Goal: Transaction & Acquisition: Obtain resource

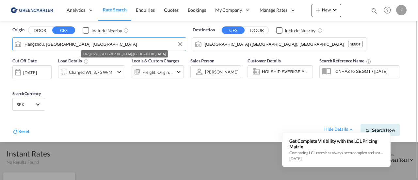
drag, startPoint x: 87, startPoint y: 41, endPoint x: 10, endPoint y: 44, distance: 77.4
click at [10, 44] on div "Origin DOOR CFS Include Nearby [GEOGRAPHIC_DATA], [GEOGRAPHIC_DATA], [GEOGRAPHI…" at bounding box center [99, 39] width 180 height 31
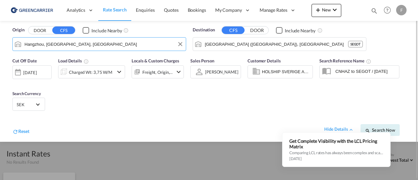
click at [94, 49] on md-autocomplete-wrap "Hangzhou, [GEOGRAPHIC_DATA], [GEOGRAPHIC_DATA]" at bounding box center [103, 45] width 158 height 13
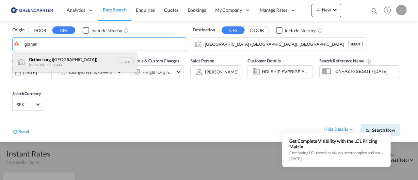
click at [41, 63] on div "Gothen burg ([GEOGRAPHIC_DATA]) [GEOGRAPHIC_DATA] SEGOT" at bounding box center [75, 62] width 124 height 20
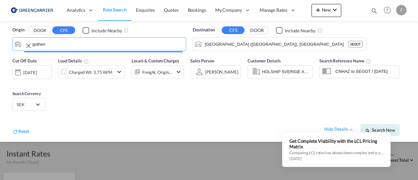
type input "[GEOGRAPHIC_DATA] ([GEOGRAPHIC_DATA]), [GEOGRAPHIC_DATA]"
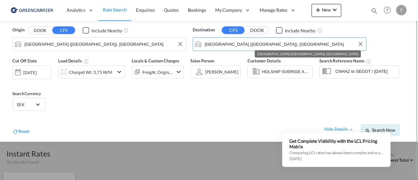
click at [276, 43] on input "[GEOGRAPHIC_DATA] ([GEOGRAPHIC_DATA]), [GEOGRAPHIC_DATA]" at bounding box center [284, 44] width 158 height 10
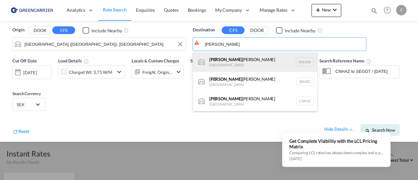
click at [276, 58] on div "[PERSON_NAME] [PERSON_NAME] [GEOGRAPHIC_DATA] MXVER" at bounding box center [255, 62] width 124 height 20
type input "[GEOGRAPHIC_DATA], MXVER"
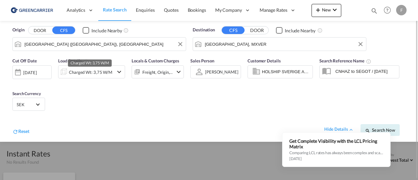
click at [94, 68] on div "Charged Wt: 3,75 W/M" at bounding box center [90, 72] width 43 height 9
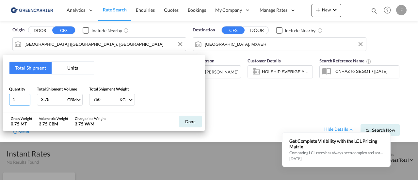
click at [19, 98] on input "1" at bounding box center [19, 100] width 21 height 12
drag, startPoint x: 19, startPoint y: 98, endPoint x: -3, endPoint y: 98, distance: 21.9
click at [0, 98] on html "Analytics Reports Dashboard Rate Search Enquiries Quotes" at bounding box center [209, 90] width 418 height 180
type input "6"
click at [52, 100] on input "3.75" at bounding box center [53, 99] width 26 height 11
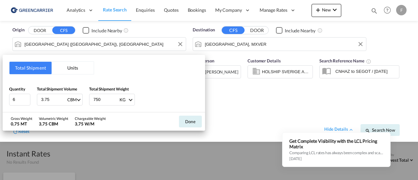
drag, startPoint x: 52, startPoint y: 99, endPoint x: -3, endPoint y: 98, distance: 54.5
click at [0, 98] on html "Analytics Reports Dashboard Rate Search Enquiries Quotes" at bounding box center [209, 90] width 418 height 180
type input "9.216"
type input "1800"
click at [195, 122] on button "Done" at bounding box center [190, 122] width 23 height 12
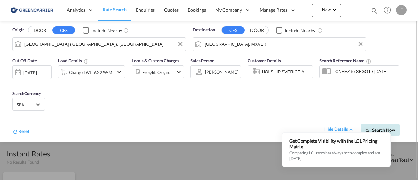
click at [385, 128] on span "Search Now" at bounding box center [380, 129] width 30 height 5
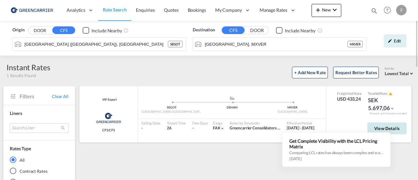
click at [399, 127] on span "View Details" at bounding box center [386, 128] width 25 height 5
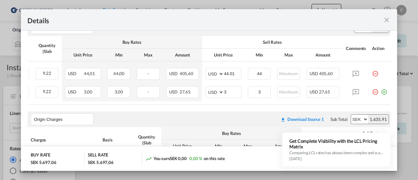
scroll to position [0, 105]
click at [381, 91] on md-icon "icon-plus-circle-outline green-400-fg" at bounding box center [384, 89] width 7 height 7
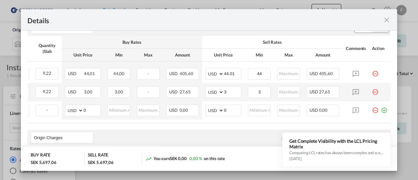
scroll to position [0, 0]
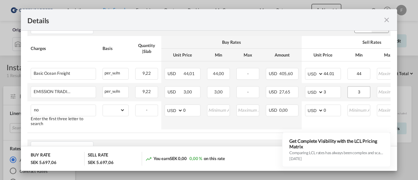
type input "n"
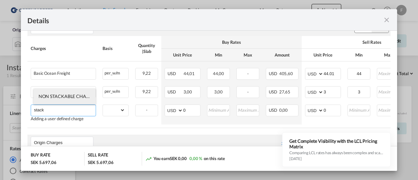
click at [61, 96] on span "NON STACKABLE CHARGES" at bounding box center [68, 96] width 59 height 6
type input "NON STACKABLE CHARGES"
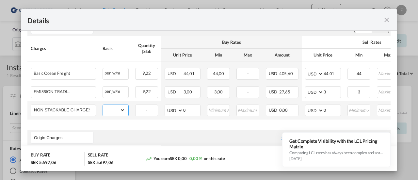
click at [110, 111] on select "gross_weight volumetric_weight per_shipment per_bl per_km per_hawb per_kg flat …" at bounding box center [114, 110] width 22 height 10
select select "per_shipment"
click at [103, 105] on select "gross_weight volumetric_weight per_shipment per_bl per_km per_hawb per_kg flat …" at bounding box center [114, 110] width 22 height 10
click at [331, 111] on input "0" at bounding box center [332, 110] width 17 height 10
drag, startPoint x: 330, startPoint y: 109, endPoint x: 318, endPoint y: 109, distance: 12.4
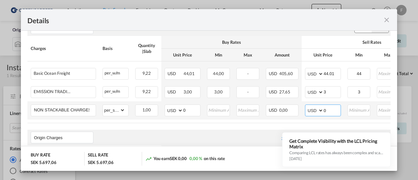
click at [318, 109] on md-input-container "AED AFN ALL AMD ANG AOA ARS AUD AWG AZN BAM BBD BDT BGN BHD BIF BMD BND BOB BRL…" at bounding box center [323, 110] width 36 height 12
type input "100"
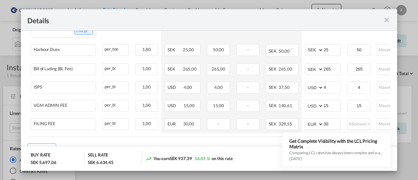
scroll to position [311, 0]
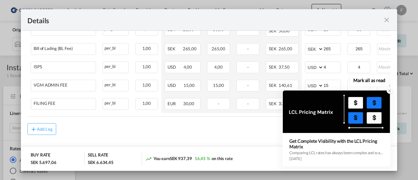
click at [390, 90] on icon at bounding box center [389, 90] width 5 height 5
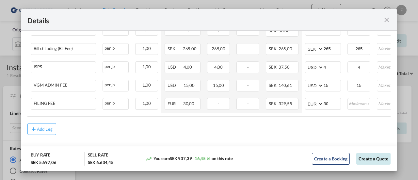
click at [374, 159] on button "Create a Quote" at bounding box center [373, 159] width 34 height 12
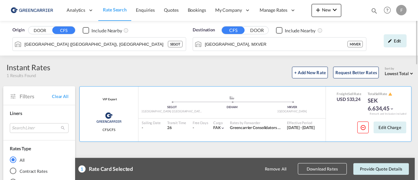
click at [372, 168] on button "Provide Quote Details" at bounding box center [381, 169] width 56 height 12
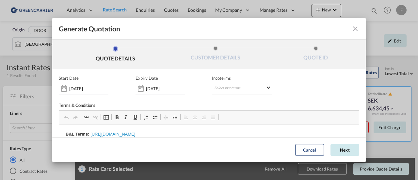
scroll to position [0, 0]
click at [331, 152] on button "Next" at bounding box center [344, 150] width 29 height 12
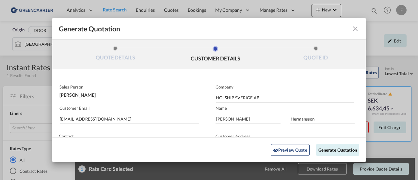
click at [353, 30] on md-icon "icon-close fg-AAA8AD cursor m-0" at bounding box center [355, 29] width 8 height 8
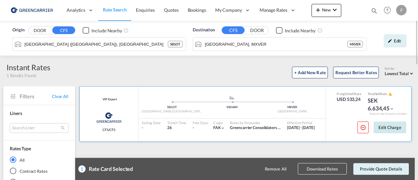
click at [391, 129] on button "Edit Charge" at bounding box center [390, 127] width 33 height 12
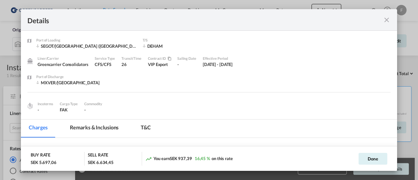
click at [385, 18] on md-icon "icon-close fg-AAA8AD m-0 cursor" at bounding box center [387, 20] width 8 height 8
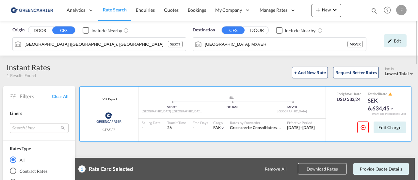
click at [113, 10] on span "Rate Search" at bounding box center [115, 10] width 24 height 6
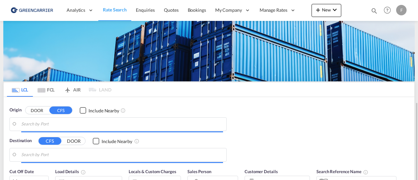
scroll to position [65, 0]
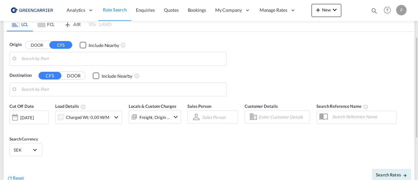
type input "[GEOGRAPHIC_DATA] ([GEOGRAPHIC_DATA]), [GEOGRAPHIC_DATA]"
type input "[GEOGRAPHIC_DATA], MXVER"
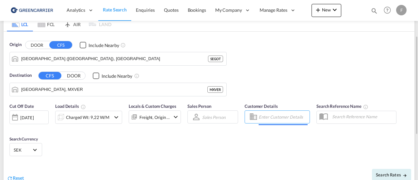
click at [283, 117] on input "Enter Customer Details" at bounding box center [283, 117] width 49 height 10
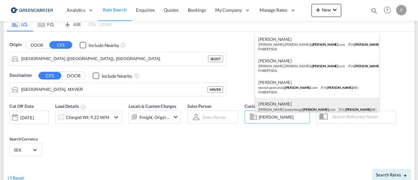
scroll to position [29, 0]
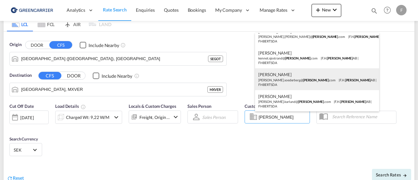
click at [290, 98] on div "[PERSON_NAME].[PERSON_NAME]@ [PERSON_NAME] .com | [PERSON_NAME] AB | FHBERTSDA" at bounding box center [317, 101] width 124 height 22
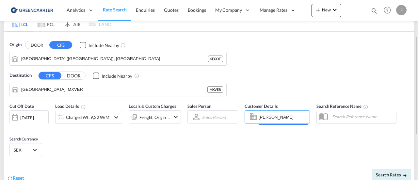
type input "[PERSON_NAME] AB, [PERSON_NAME], [EMAIL_ADDRESS][PERSON_NAME][DOMAIN_NAME]"
click at [394, 173] on span "Search Rates" at bounding box center [391, 174] width 31 height 5
type input "SEGOT to MXVER / [DATE]"
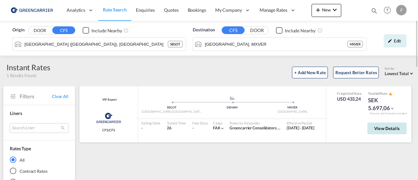
click at [389, 130] on span "View Details" at bounding box center [386, 128] width 25 height 5
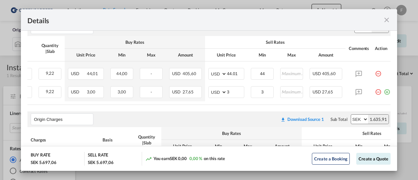
scroll to position [0, 105]
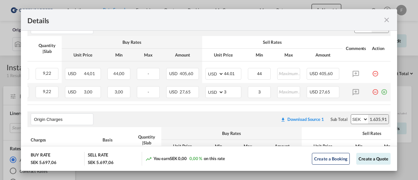
click at [381, 88] on md-icon "icon-plus-circle-outline green-400-fg" at bounding box center [384, 89] width 7 height 7
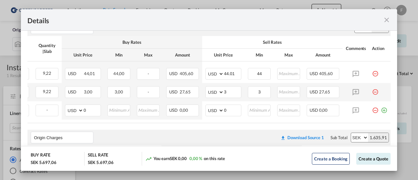
scroll to position [0, 0]
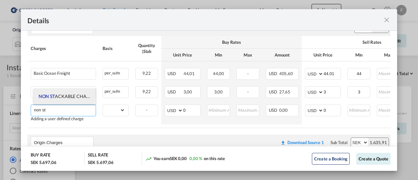
click at [69, 96] on span "NON ST ACKABLE CHARGES" at bounding box center [68, 96] width 59 height 6
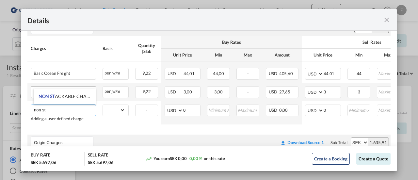
type input "NON STACKABLE CHARGES"
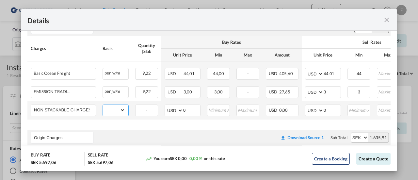
click at [123, 109] on select "gross_weight volumetric_weight per_shipment per_bl per_km per_hawb per_kg flat …" at bounding box center [114, 110] width 22 height 10
select select "per_shipment"
click at [103, 105] on select "gross_weight volumetric_weight per_shipment per_bl per_km per_hawb per_kg flat …" at bounding box center [114, 110] width 22 height 10
click at [329, 109] on input "0" at bounding box center [332, 110] width 17 height 10
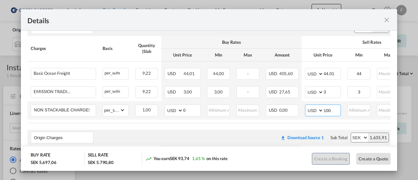
type input "100"
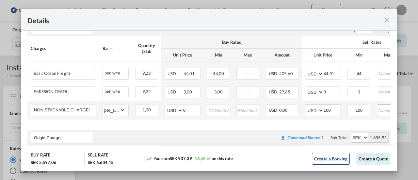
scroll to position [0, 14]
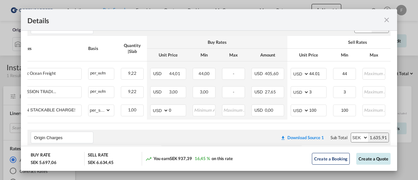
click at [365, 159] on button "Create a Quote" at bounding box center [373, 159] width 34 height 12
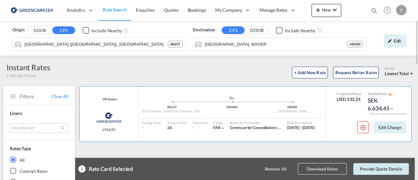
click at [382, 168] on button "Provide Quote Details" at bounding box center [381, 169] width 56 height 12
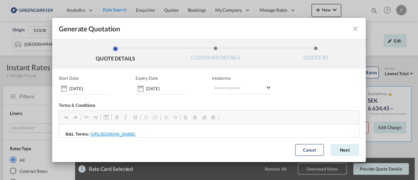
scroll to position [0, 0]
click at [334, 148] on button "Next" at bounding box center [344, 150] width 29 height 12
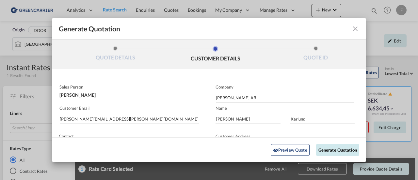
click at [340, 147] on button "Generate Quotation" at bounding box center [337, 150] width 43 height 12
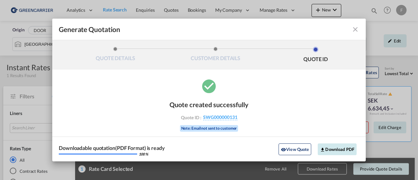
click at [338, 145] on button "Download PDF" at bounding box center [337, 149] width 39 height 12
click at [352, 31] on md-icon "icon-close fg-AAA8AD cursor m-0" at bounding box center [355, 29] width 8 height 8
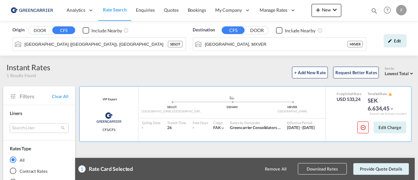
click at [355, 163] on md-toolbar "Generate Quotation" at bounding box center [381, 164] width 56 height 2
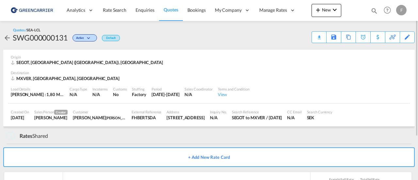
click at [203, 86] on div "Sales Coordinator N/A" at bounding box center [198, 92] width 33 height 16
